Goal: Transaction & Acquisition: Purchase product/service

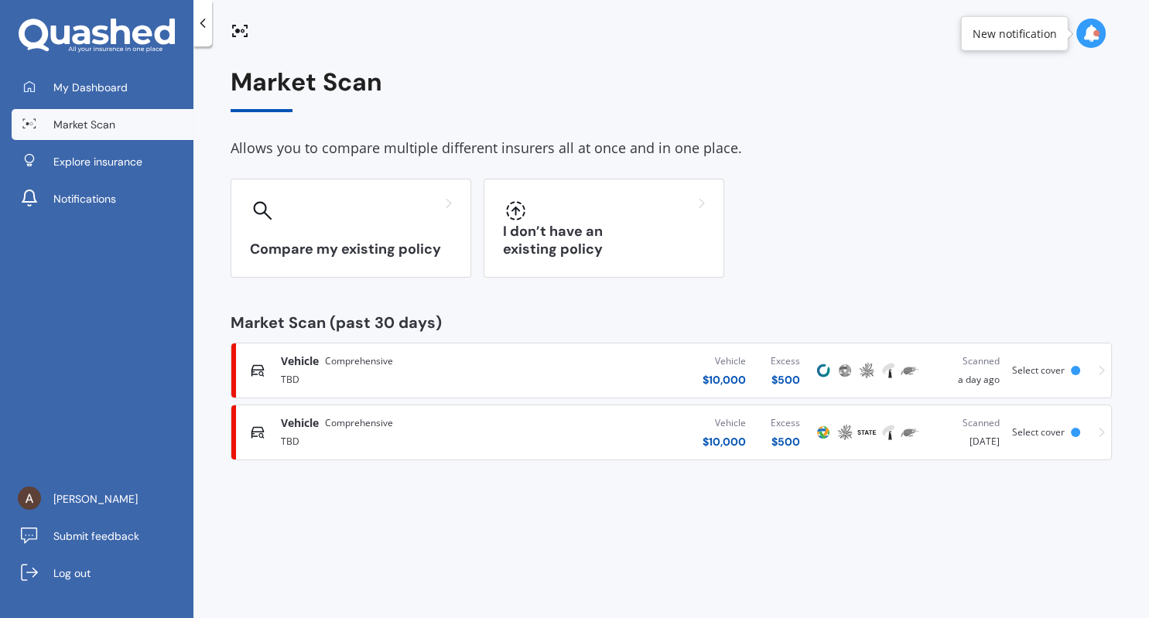
click at [1054, 375] on span "Select cover" at bounding box center [1038, 370] width 53 height 13
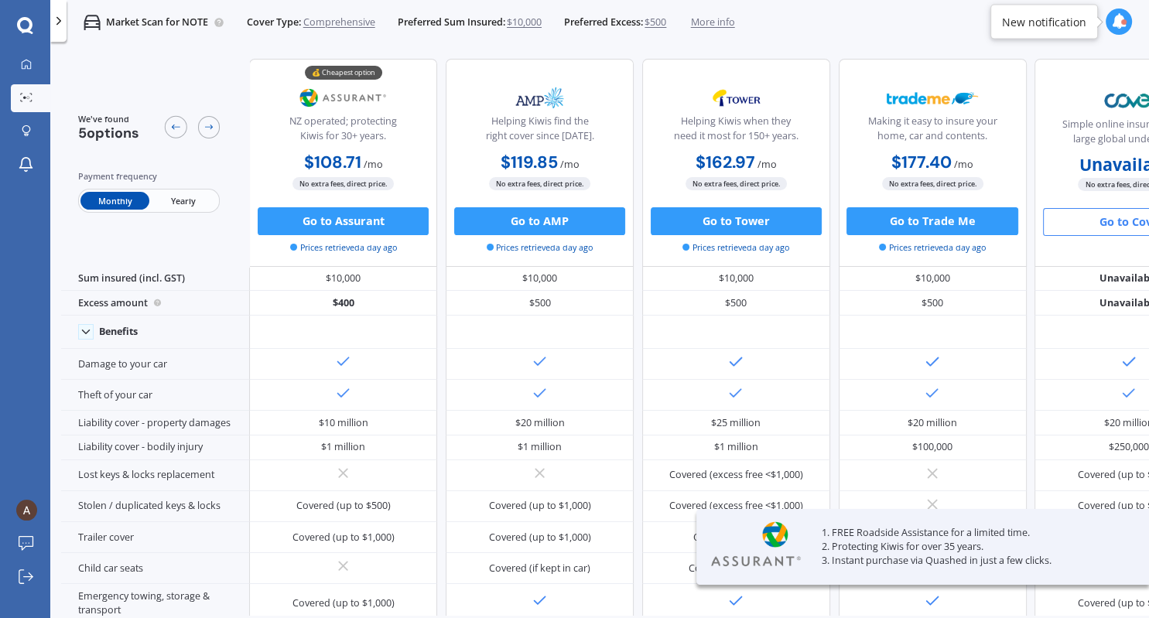
click at [184, 206] on span "Yearly" at bounding box center [183, 201] width 68 height 18
click at [112, 198] on span "Monthly" at bounding box center [114, 201] width 68 height 18
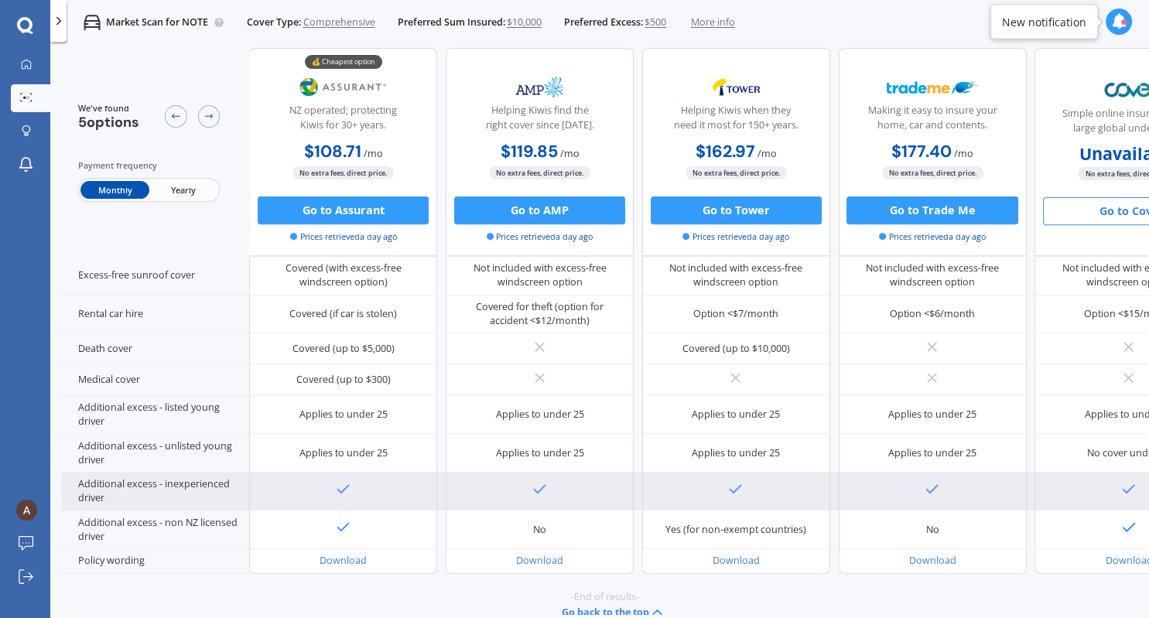
scroll to position [637, 0]
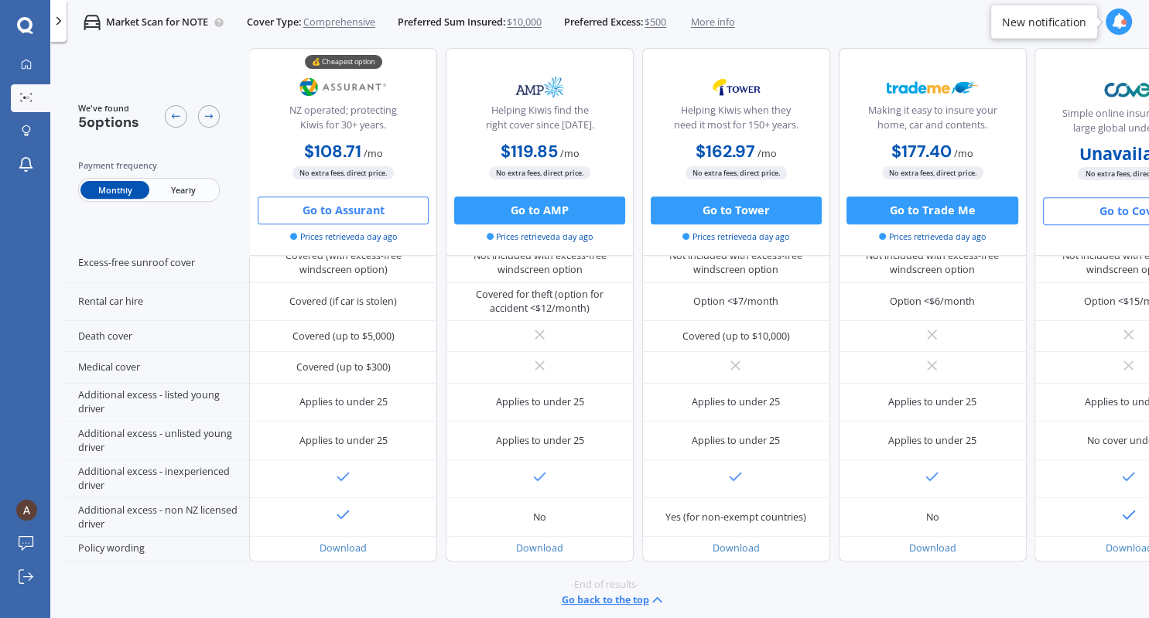
click at [339, 215] on button "Go to Assurant" at bounding box center [343, 210] width 171 height 28
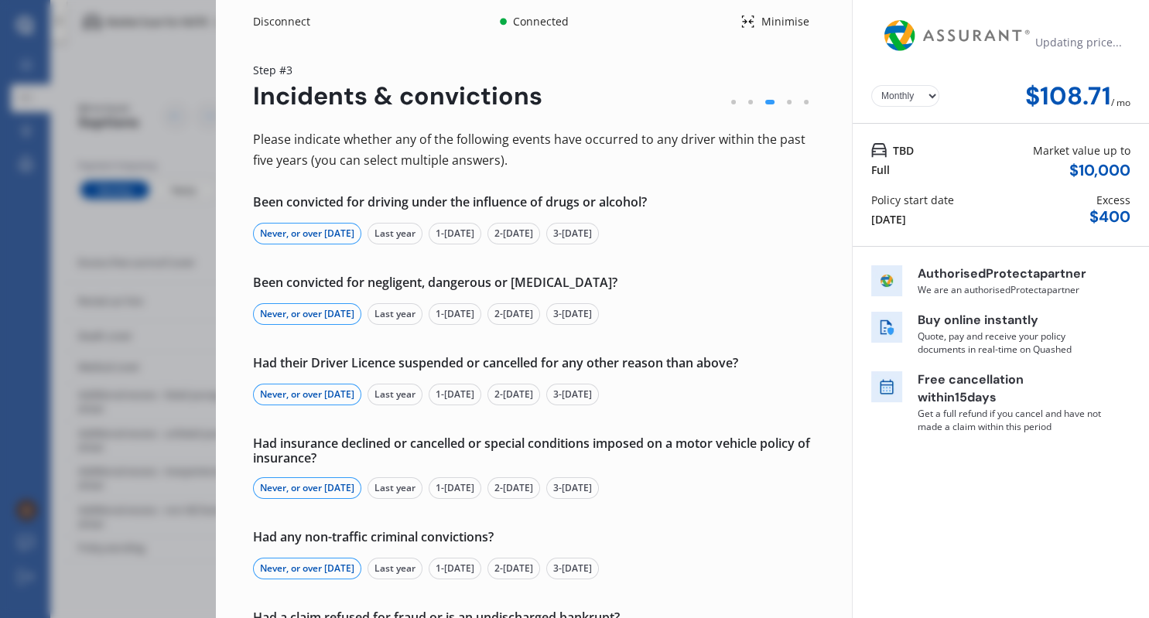
click at [871, 85] on select "Yearly Monthly" at bounding box center [905, 96] width 68 height 22
select select "Yearly"
click option "Yearly" at bounding box center [0, 0] width 0 height 0
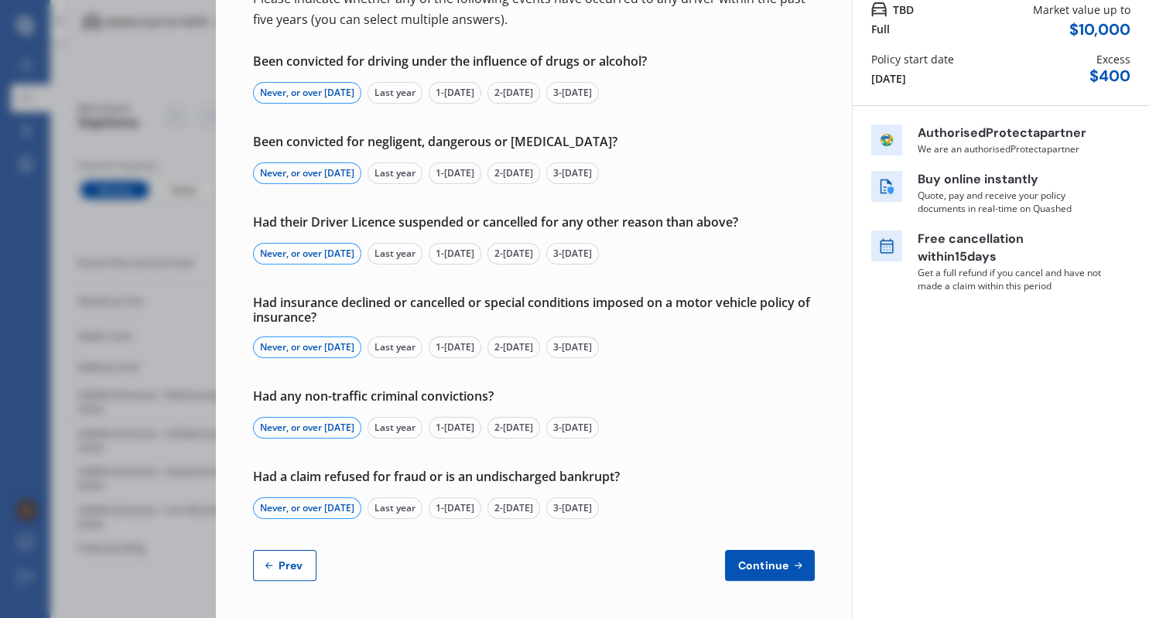
click at [781, 573] on button "Continue" at bounding box center [770, 565] width 90 height 31
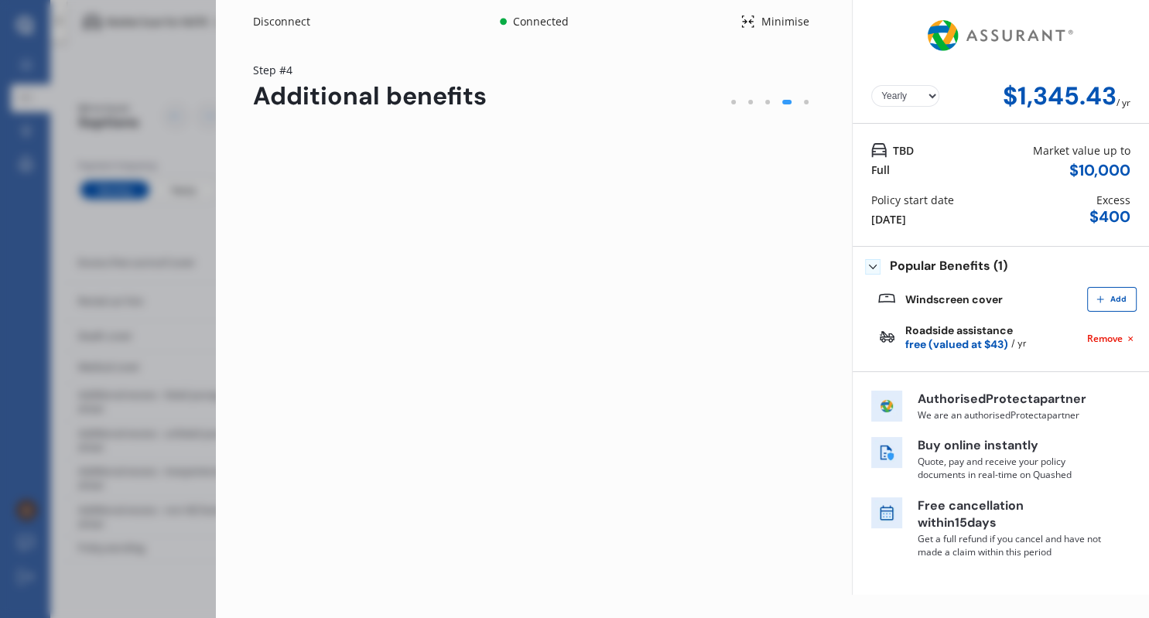
scroll to position [0, 0]
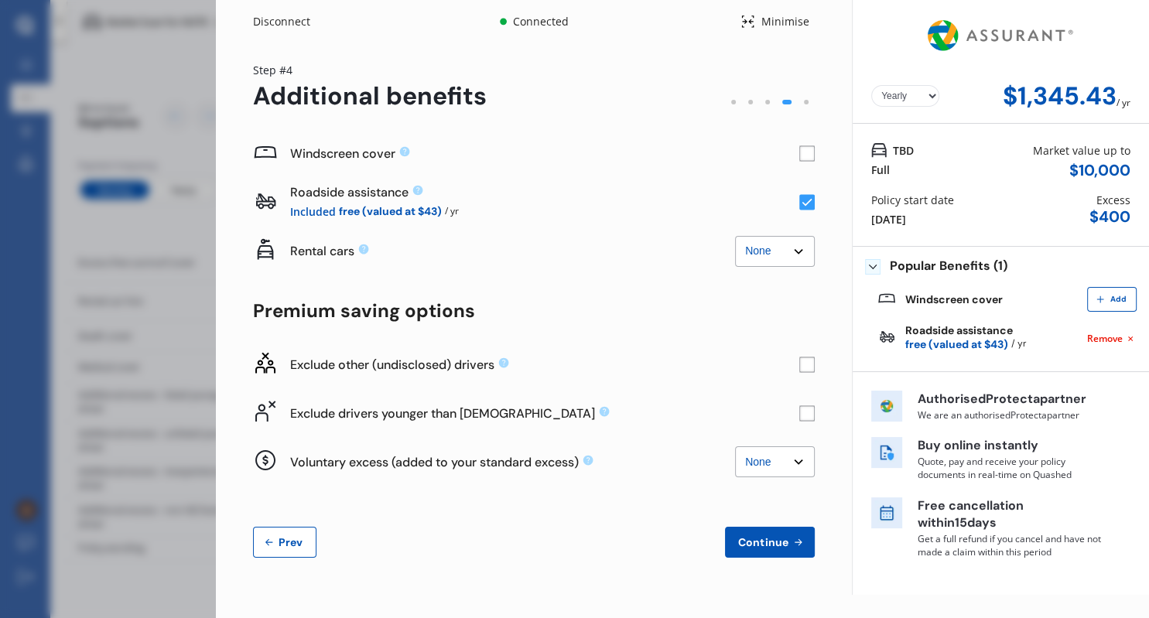
click at [804, 151] on rect at bounding box center [806, 153] width 15 height 15
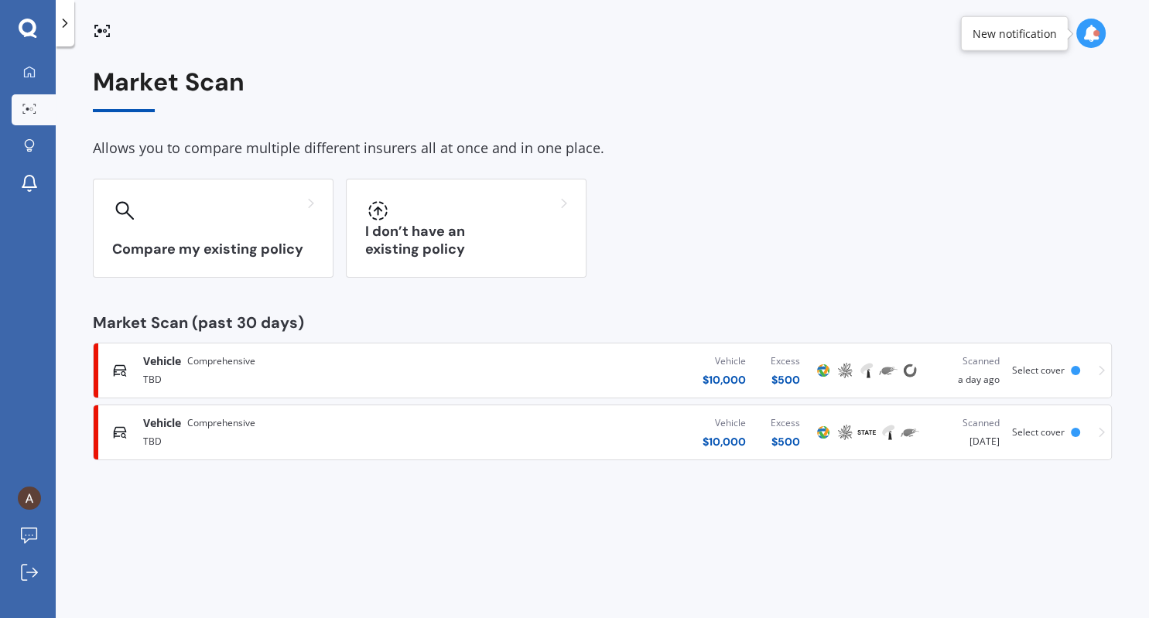
click at [1071, 369] on div "Select cover" at bounding box center [1049, 370] width 74 height 11
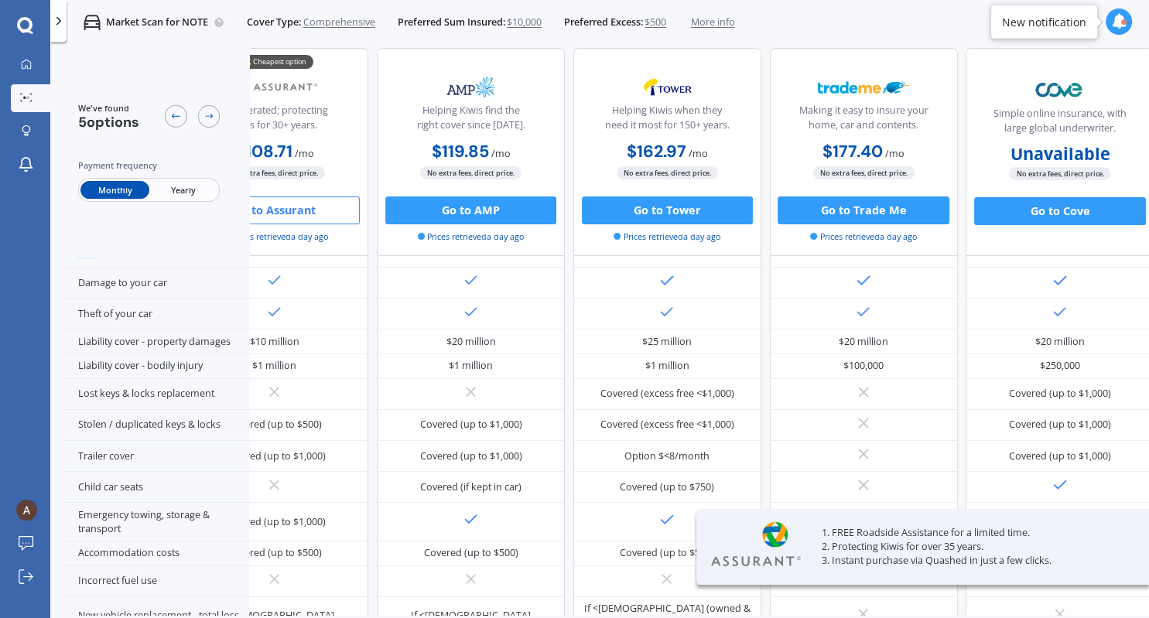
scroll to position [91, 82]
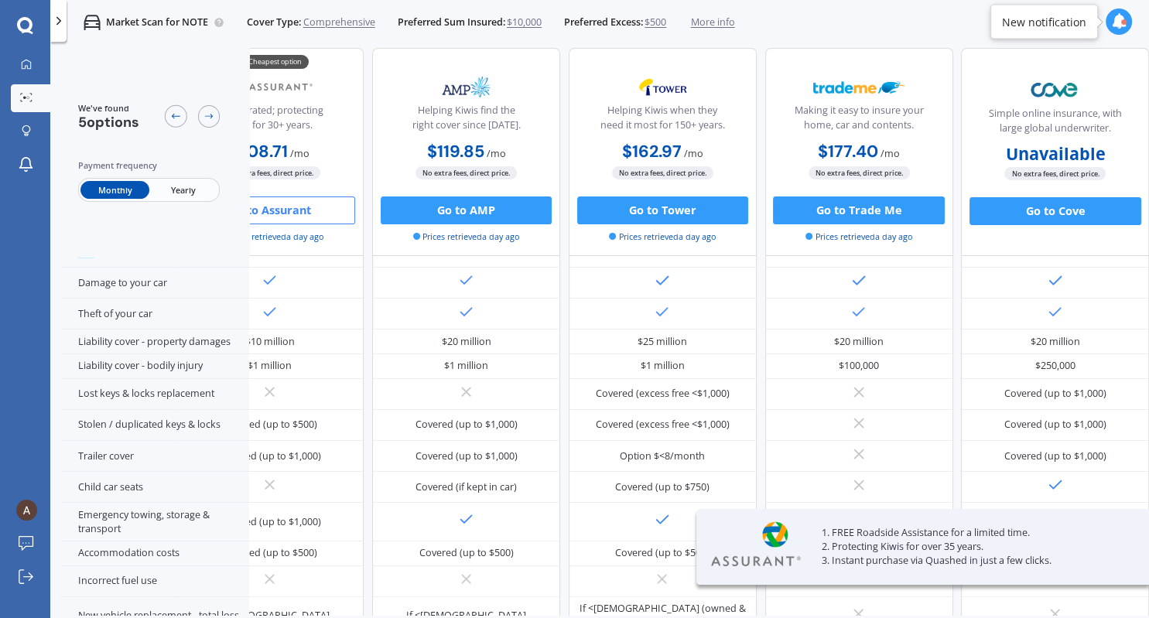
click at [186, 191] on span "Yearly" at bounding box center [183, 190] width 68 height 18
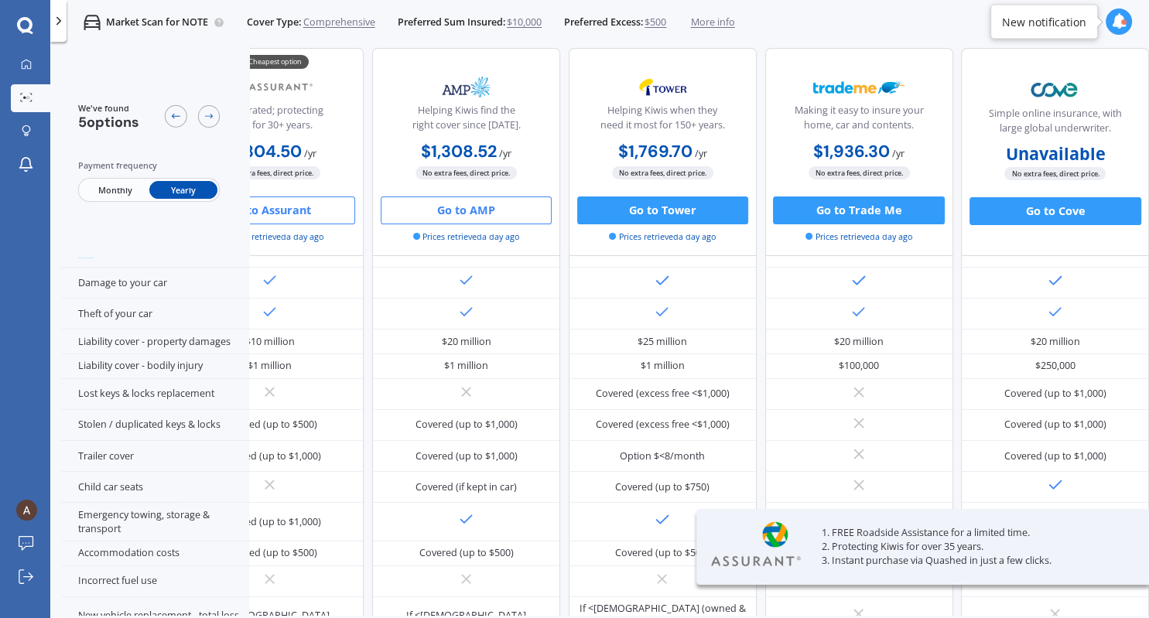
click at [463, 211] on button "Go to AMP" at bounding box center [466, 210] width 171 height 28
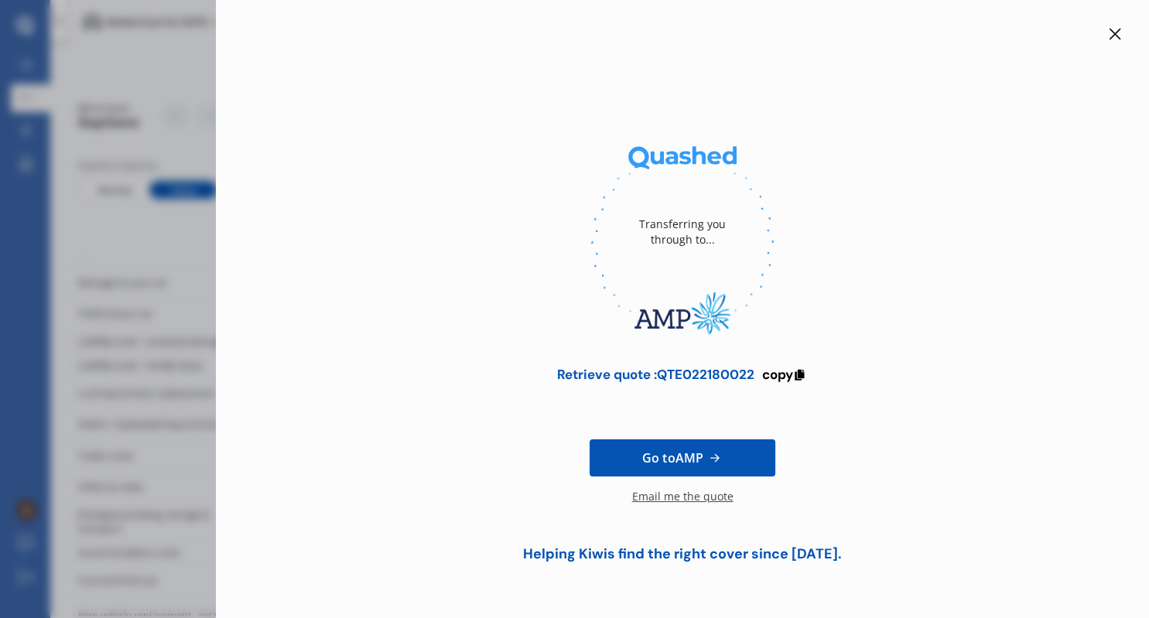
click at [97, 184] on div "Transferring you through to... Retrieve quote : QTE022180022 copy Go to AMP Ema…" at bounding box center [574, 309] width 1149 height 618
click at [1112, 36] on icon at bounding box center [1115, 34] width 12 height 12
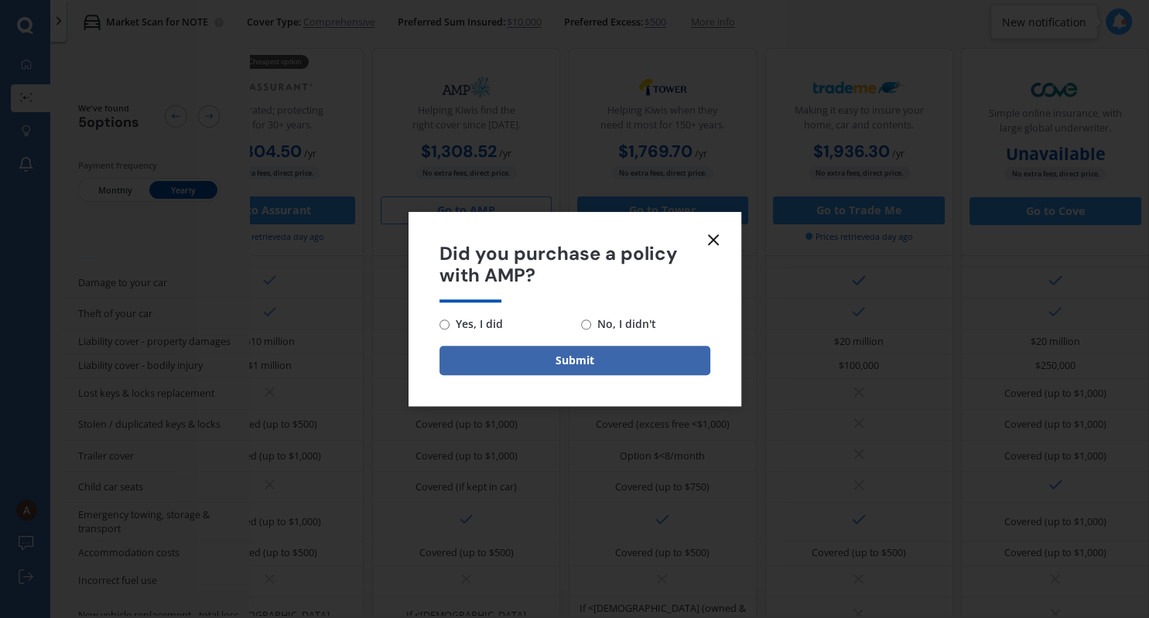
click at [718, 234] on icon at bounding box center [713, 240] width 19 height 19
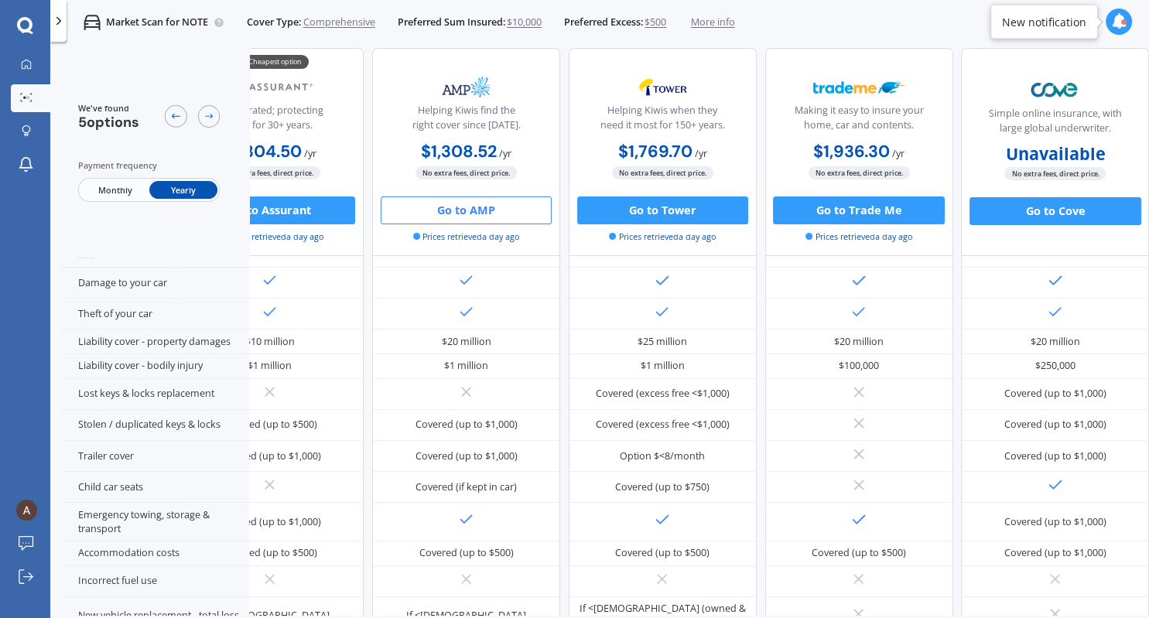
scroll to position [91, 0]
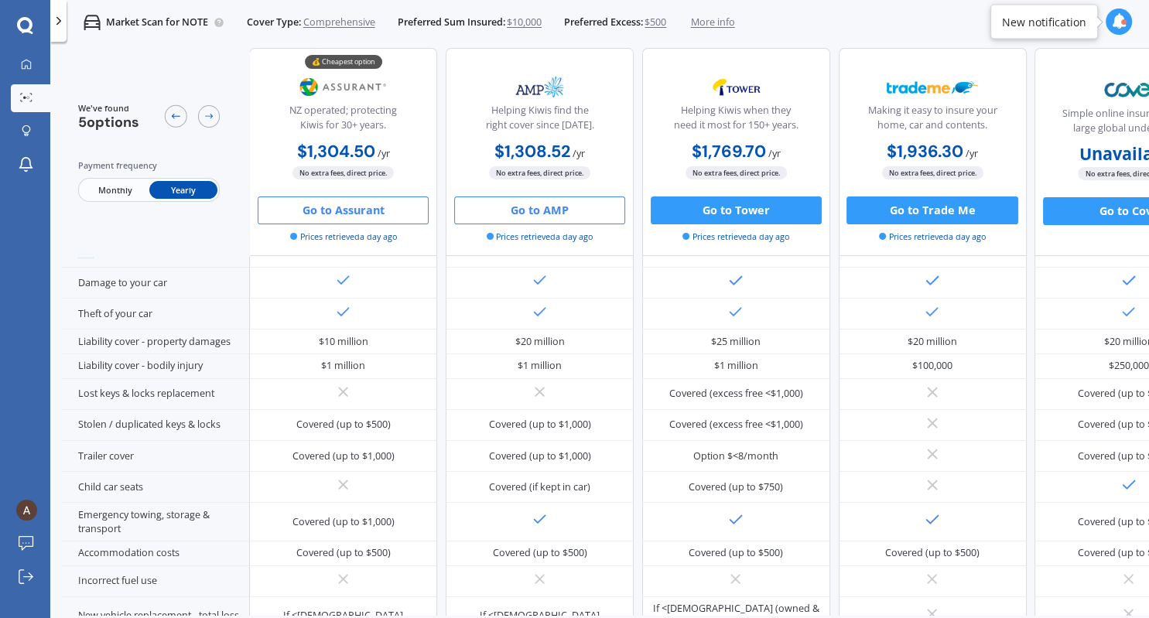
click at [402, 212] on button "Go to Assurant" at bounding box center [343, 210] width 171 height 28
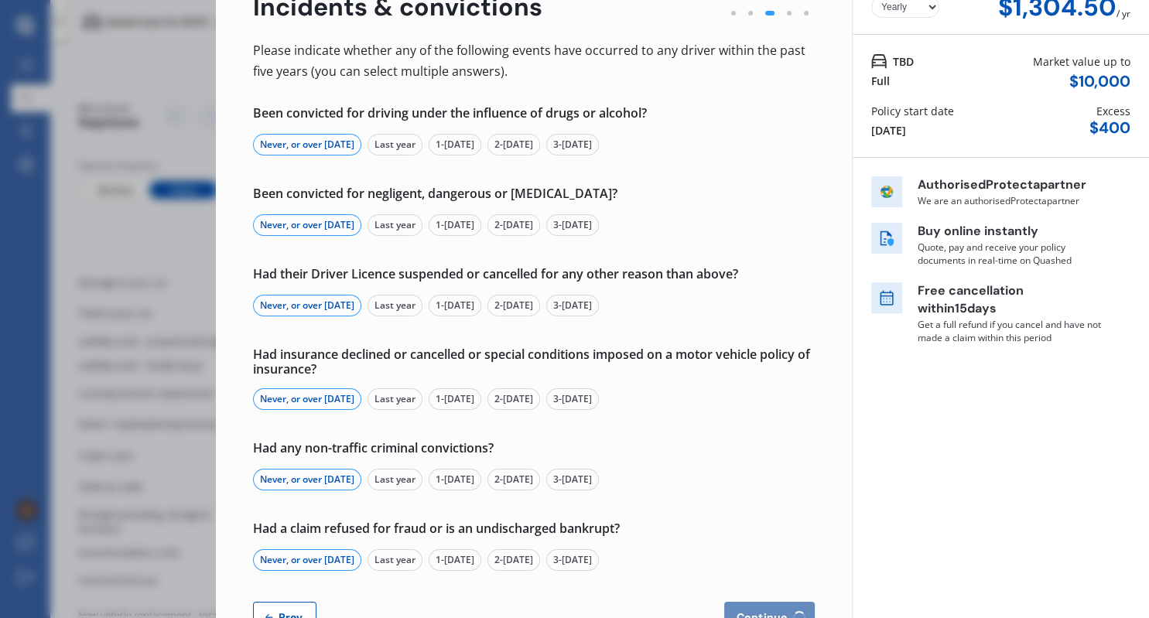
scroll to position [141, 0]
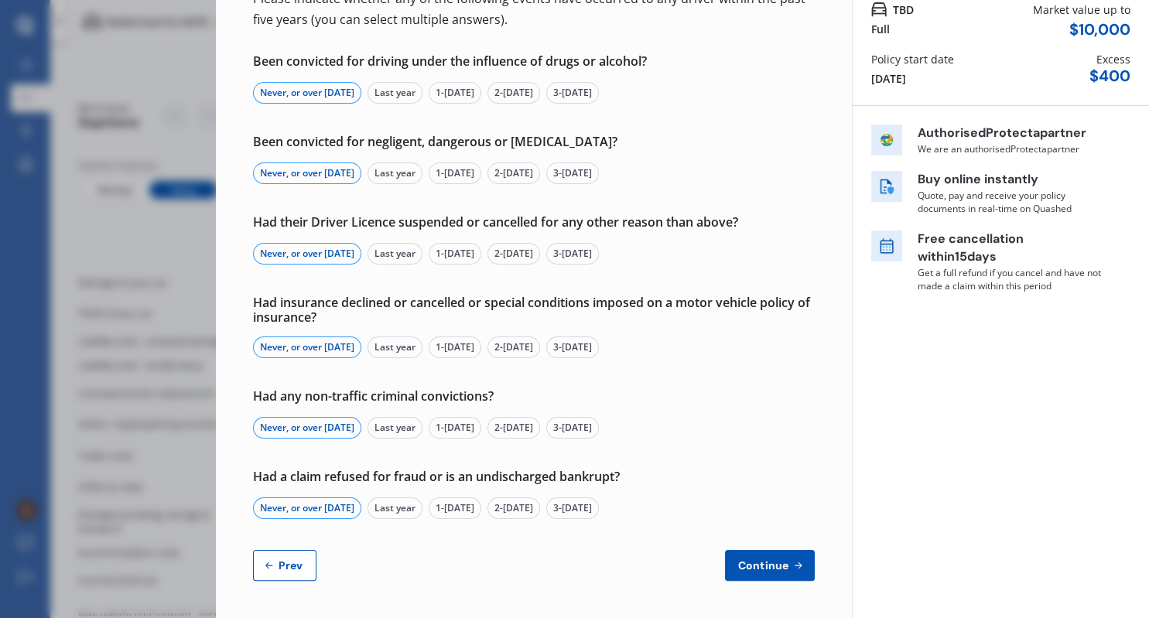
click at [788, 569] on span "Continue" at bounding box center [763, 565] width 56 height 12
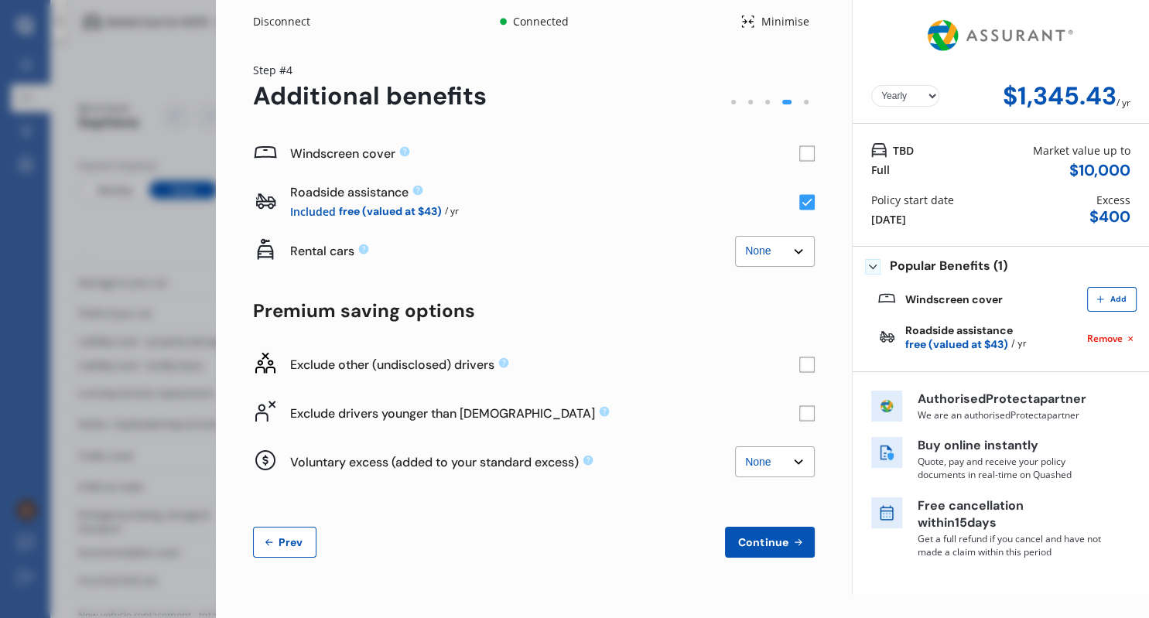
click at [871, 85] on select "Yearly Monthly" at bounding box center [905, 96] width 68 height 22
select select "Monthly"
click option "Monthly" at bounding box center [0, 0] width 0 height 0
click at [808, 153] on rect at bounding box center [806, 153] width 15 height 15
